Goal: Information Seeking & Learning: Check status

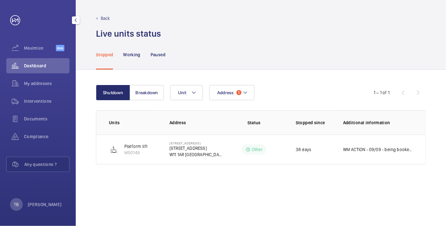
click at [28, 64] on span "Dashboard" at bounding box center [46, 66] width 45 height 6
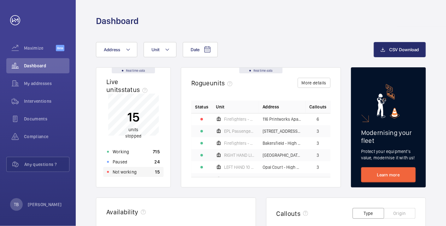
click at [145, 172] on div "Not working 15" at bounding box center [133, 172] width 60 height 10
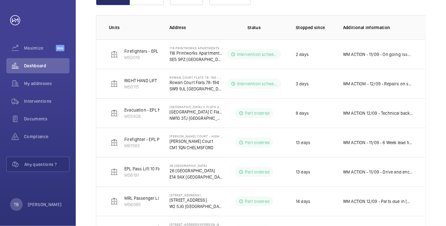
scroll to position [95, 0]
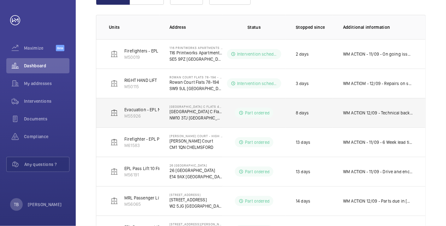
click at [397, 123] on td "WM ACTION 12/09 - Technical back on site [DATE] to set up 11/09 - Technical boo…" at bounding box center [379, 112] width 93 height 29
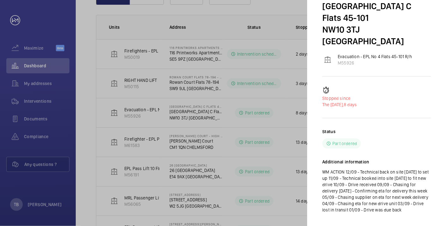
scroll to position [29, 0]
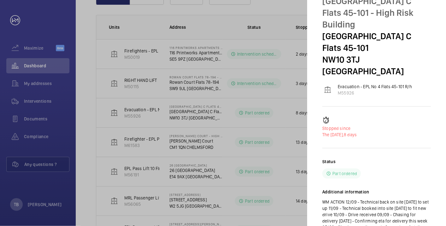
click at [87, 67] on div at bounding box center [223, 113] width 446 height 226
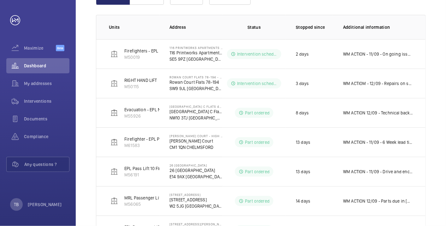
scroll to position [0, 0]
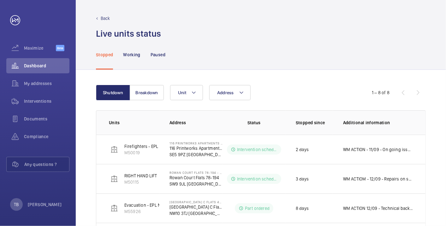
click at [269, 30] on div "Live units status﻿" at bounding box center [261, 34] width 330 height 12
click at [259, 39] on div "Stopped Working Paused" at bounding box center [261, 54] width 330 height 30
click at [33, 62] on div "Dashboard" at bounding box center [37, 65] width 63 height 15
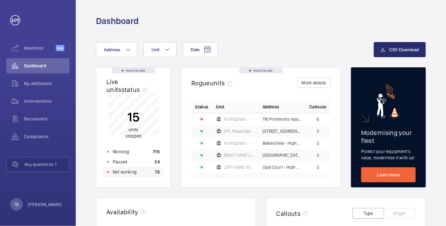
click at [149, 169] on div "Not working 15" at bounding box center [133, 172] width 60 height 10
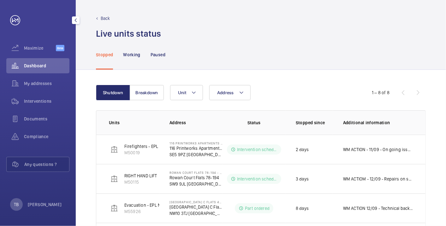
click at [57, 63] on span "Dashboard" at bounding box center [46, 66] width 45 height 6
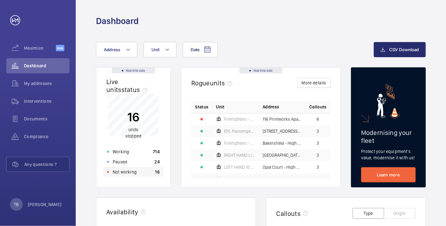
click at [138, 173] on div "Not working 16" at bounding box center [133, 172] width 60 height 10
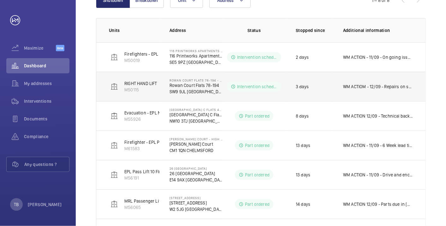
scroll to position [93, 0]
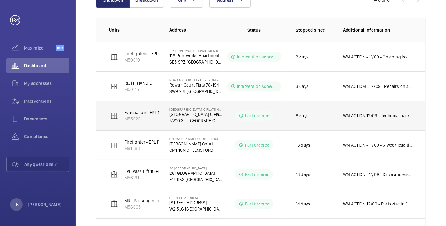
click at [365, 116] on p "WM ACTION 12/09 - Technical back on site [DATE] to set up 11/09 - Technical boo…" at bounding box center [378, 115] width 70 height 6
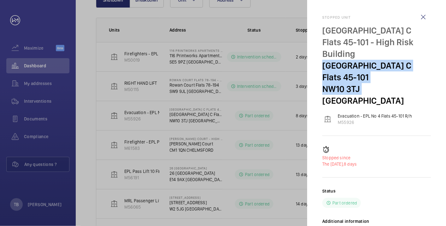
drag, startPoint x: 321, startPoint y: 63, endPoint x: 360, endPoint y: 88, distance: 46.3
click at [360, 88] on mat-sidenav "Stopped unit [GEOGRAPHIC_DATA] C Flats [STREET_ADDRESS] Evacuation - EPL No 4 F…" at bounding box center [376, 113] width 139 height 226
copy div "[STREET_ADDRESS]"
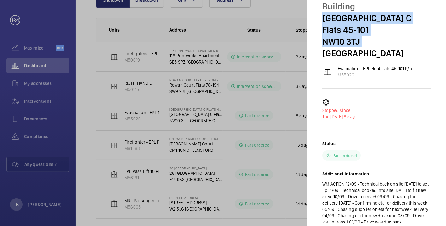
scroll to position [48, 0]
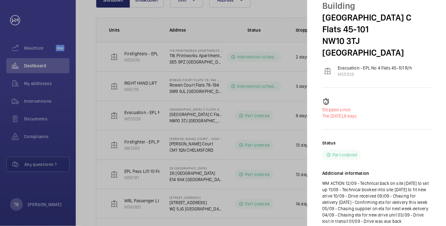
click at [78, 45] on div at bounding box center [223, 113] width 446 height 226
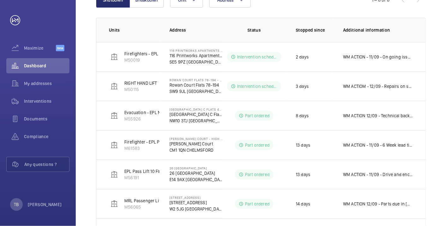
scroll to position [0, 0]
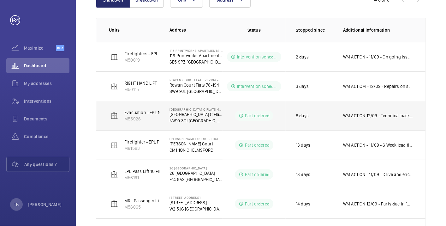
click at [367, 113] on p "WM ACTION 12/09 - Technical back on site [DATE] to set up 11/09 - Technical boo…" at bounding box center [378, 115] width 70 height 6
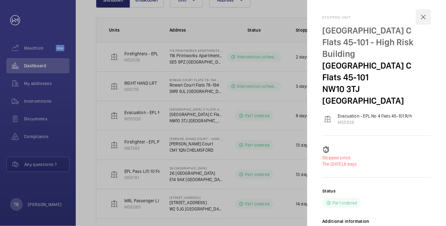
click at [423, 12] on wm-front-icon-button at bounding box center [423, 16] width 15 height 15
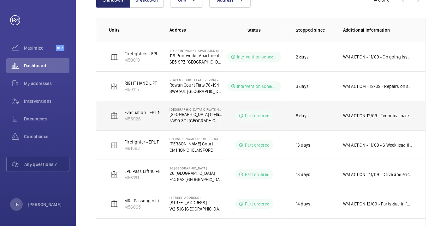
click at [373, 116] on p "WM ACTION 12/09 - Technical back on site [DATE] to set up 11/09 - Technical boo…" at bounding box center [378, 115] width 70 height 6
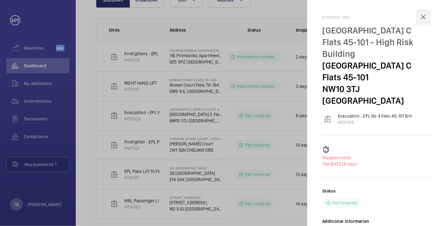
click at [423, 19] on wm-front-icon-button at bounding box center [423, 16] width 15 height 15
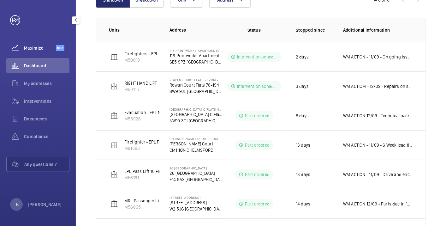
click at [48, 54] on div "Maximize Beta" at bounding box center [37, 47] width 63 height 15
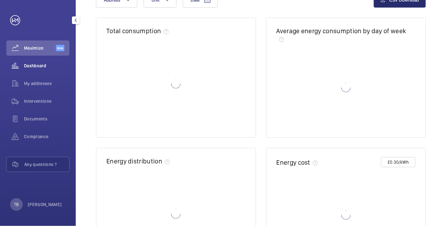
click at [49, 69] on div "Dashboard" at bounding box center [37, 65] width 63 height 15
